Goal: Find specific page/section: Find specific page/section

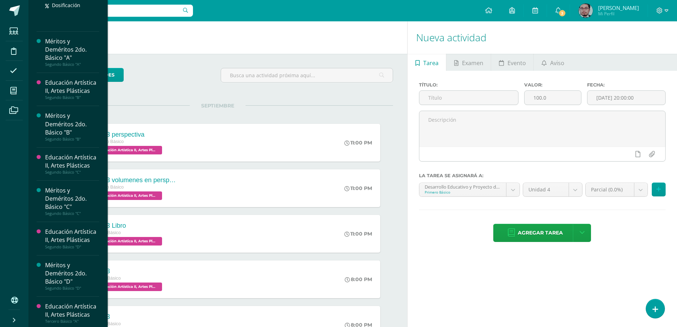
scroll to position [500, 0]
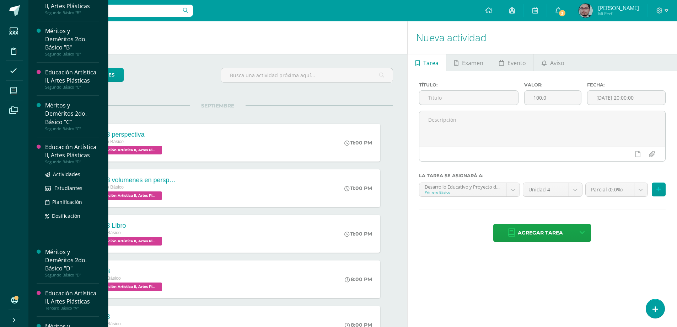
click at [67, 150] on div "Educación Artística II, Artes Plásticas" at bounding box center [72, 151] width 54 height 16
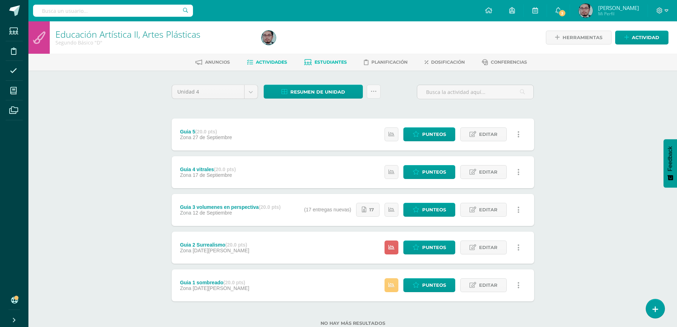
click at [329, 62] on span "Estudiantes" at bounding box center [331, 61] width 32 height 5
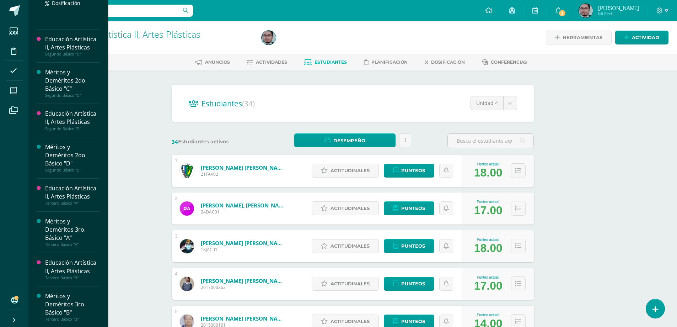
scroll to position [609, 0]
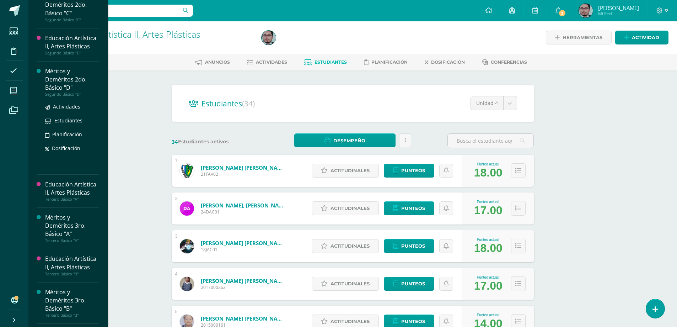
click at [56, 82] on div "Méritos y Deméritos 2do. Básico "D"" at bounding box center [72, 79] width 54 height 25
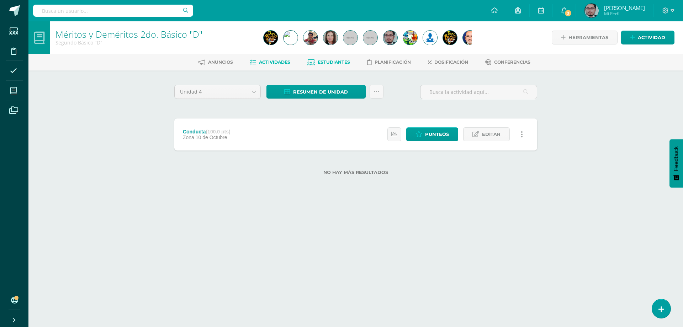
click at [332, 64] on span "Estudiantes" at bounding box center [333, 61] width 32 height 5
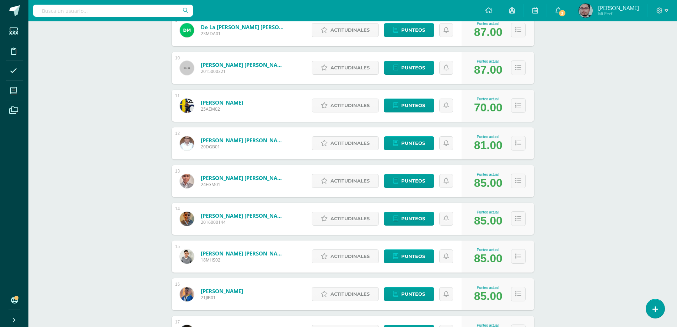
scroll to position [493, 0]
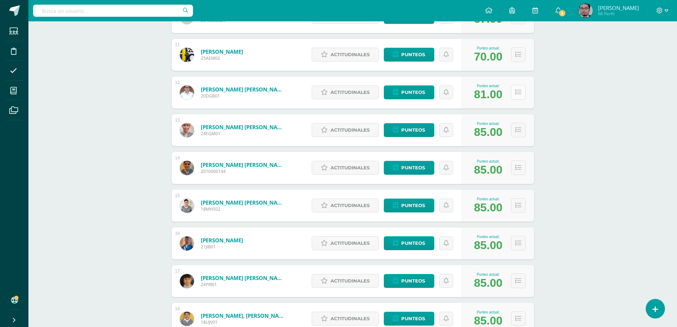
click at [519, 93] on icon at bounding box center [518, 92] width 6 height 6
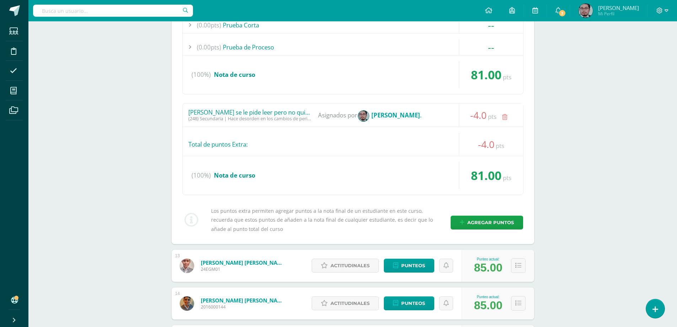
scroll to position [670, 0]
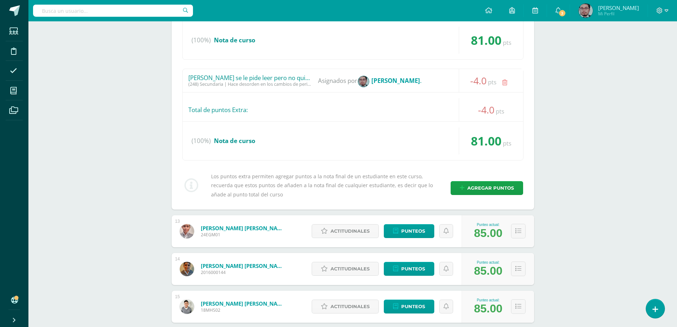
click at [106, 47] on div "Méritos y Deméritos 2do. Básico "D" Segundo Básico "D" Herramientas Detalle de …" at bounding box center [352, 218] width 649 height 1735
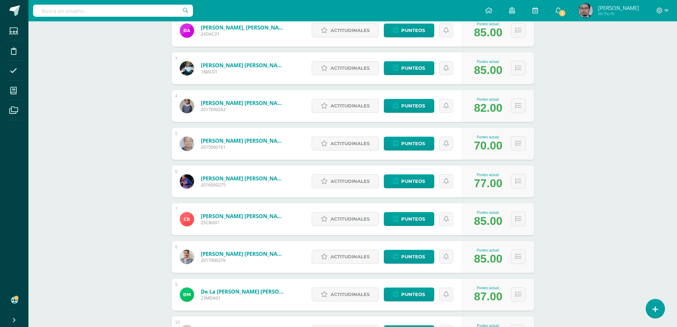
scroll to position [0, 0]
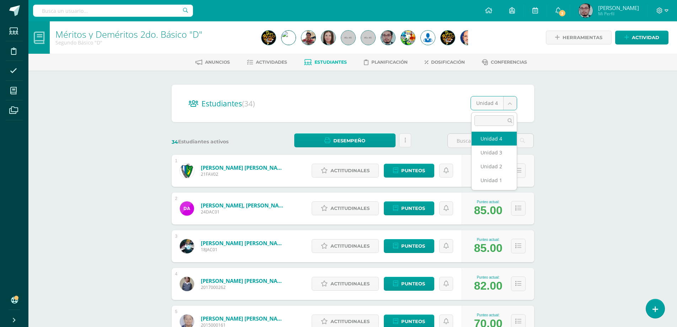
select select "/dashboard/teacher/section/4034/students/?unit=150141"
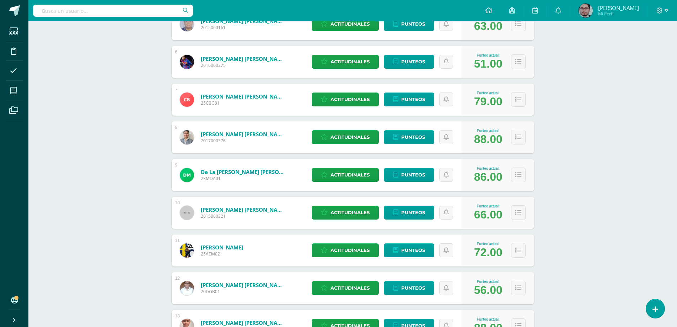
scroll to position [386, 0]
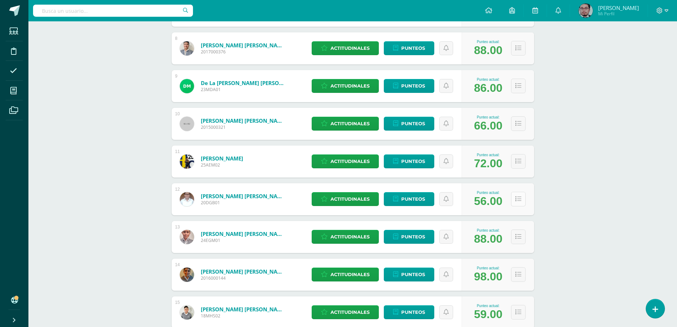
click at [517, 201] on icon at bounding box center [518, 199] width 6 height 6
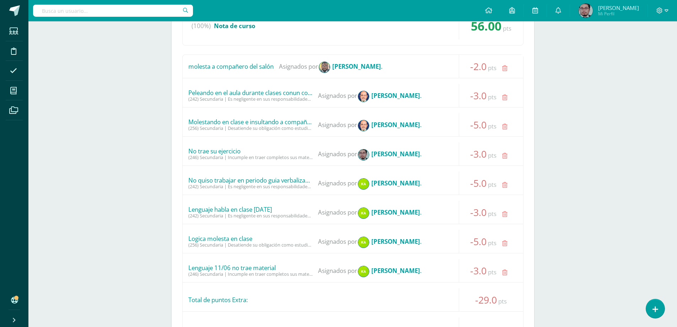
scroll to position [670, 0]
